Goal: Information Seeking & Learning: Learn about a topic

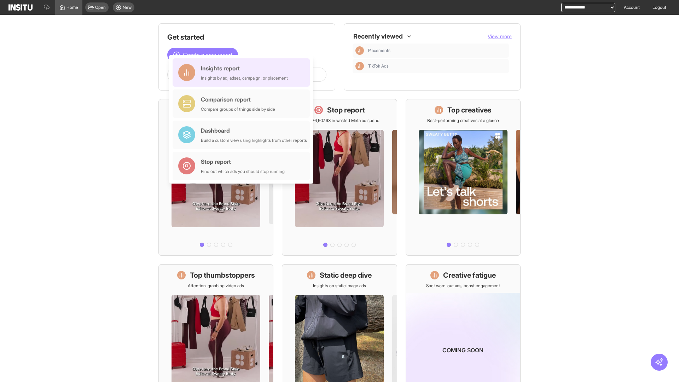
click at [243, 73] on div "Insights report Insights by ad, adset, campaign, or placement" at bounding box center [244, 72] width 87 height 17
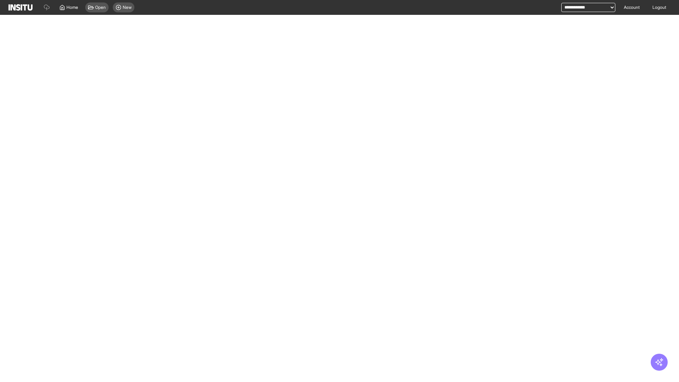
select select "**"
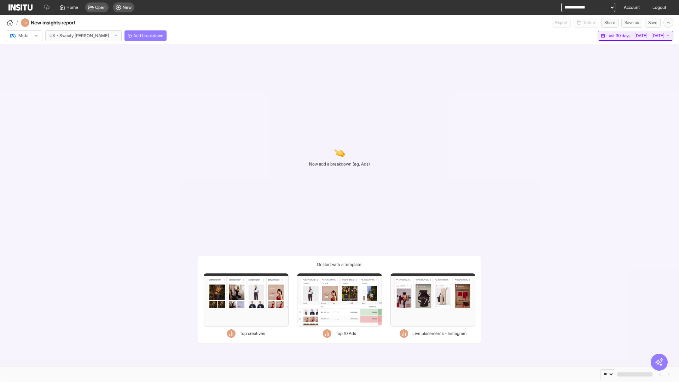
click at [621, 36] on span "Last 30 days - [DATE] - [DATE]" at bounding box center [636, 36] width 58 height 6
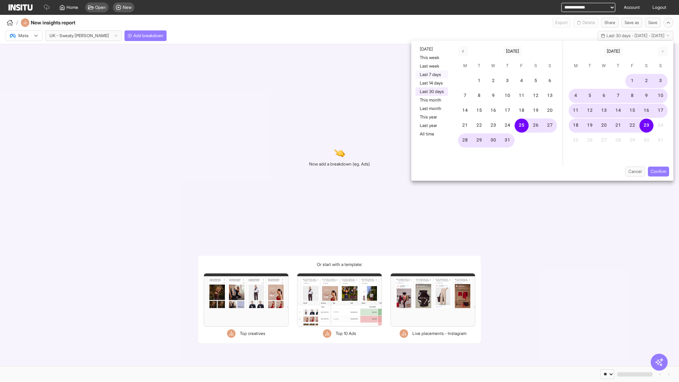
click at [431, 75] on button "Last 7 days" at bounding box center [432, 74] width 33 height 8
